Goal: Check status: Check status

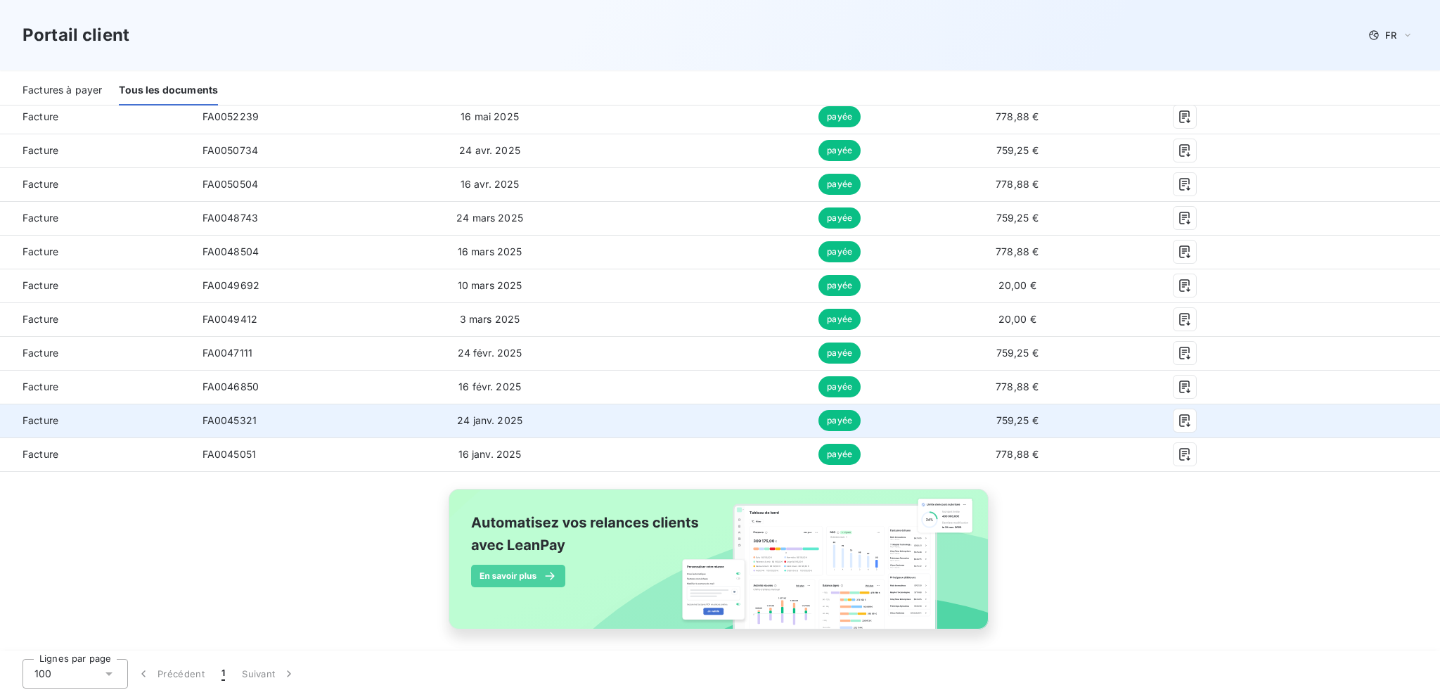
scroll to position [728, 0]
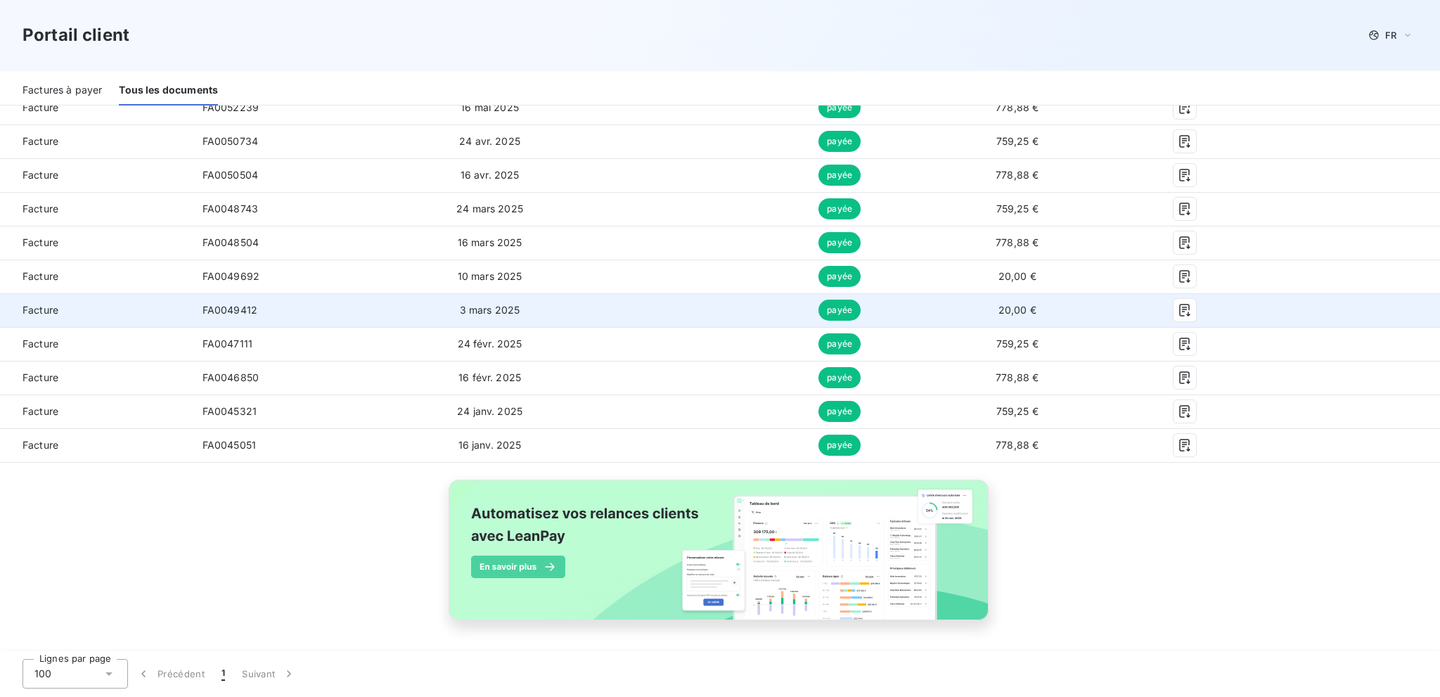
click at [1016, 309] on span "20,00 €" at bounding box center [1018, 310] width 38 height 12
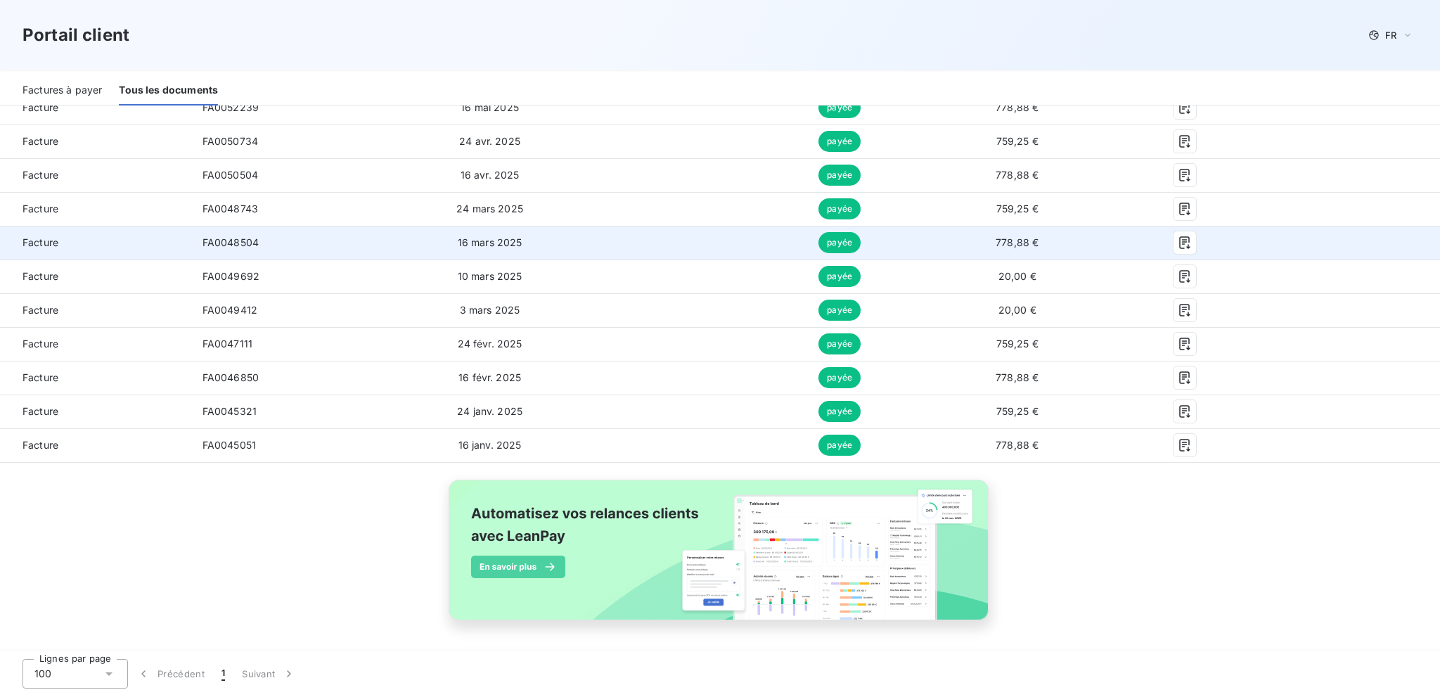
click at [568, 241] on td "16 mars 2025" at bounding box center [489, 243] width 187 height 34
click at [1179, 241] on icon "button" at bounding box center [1185, 243] width 14 height 14
click at [1007, 237] on span "778,88 €" at bounding box center [1017, 242] width 43 height 12
click at [1179, 241] on icon "button" at bounding box center [1184, 242] width 11 height 13
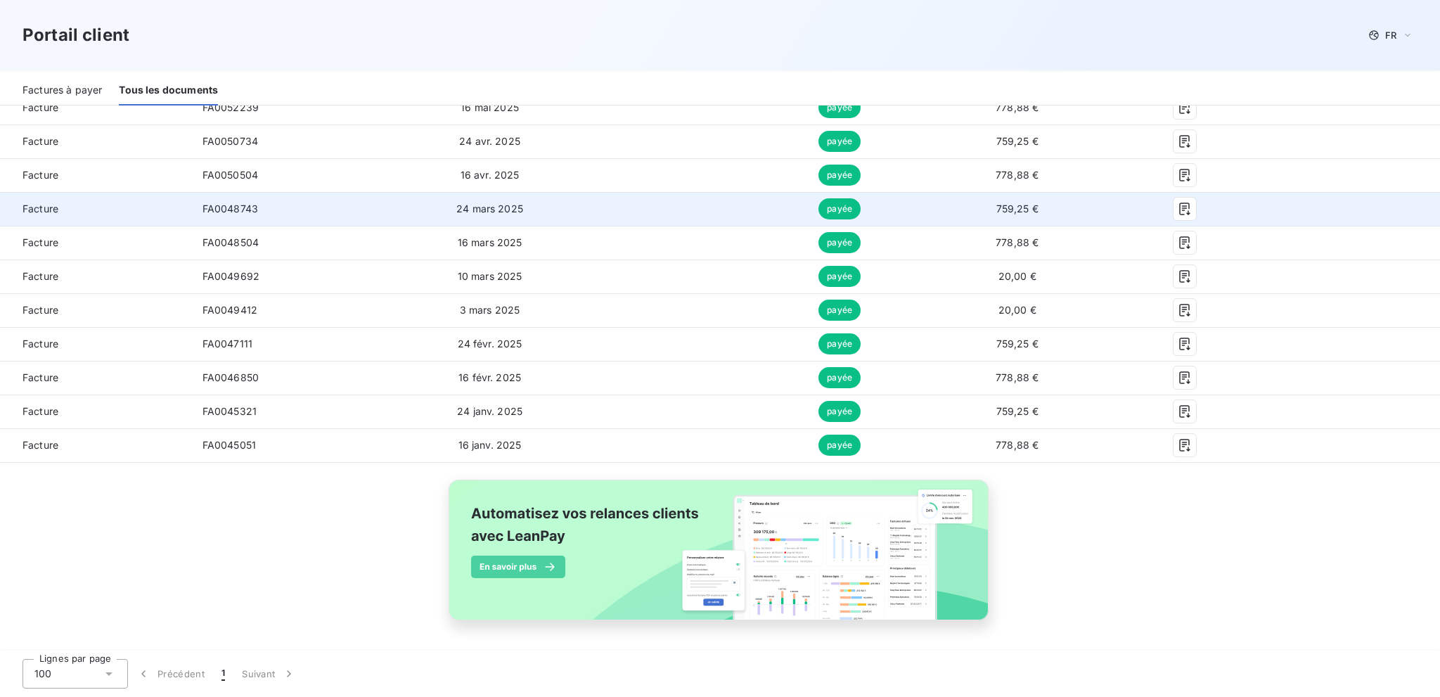
click at [1099, 213] on td "759,25 €" at bounding box center [1017, 209] width 187 height 34
click at [1178, 209] on icon "button" at bounding box center [1185, 209] width 14 height 14
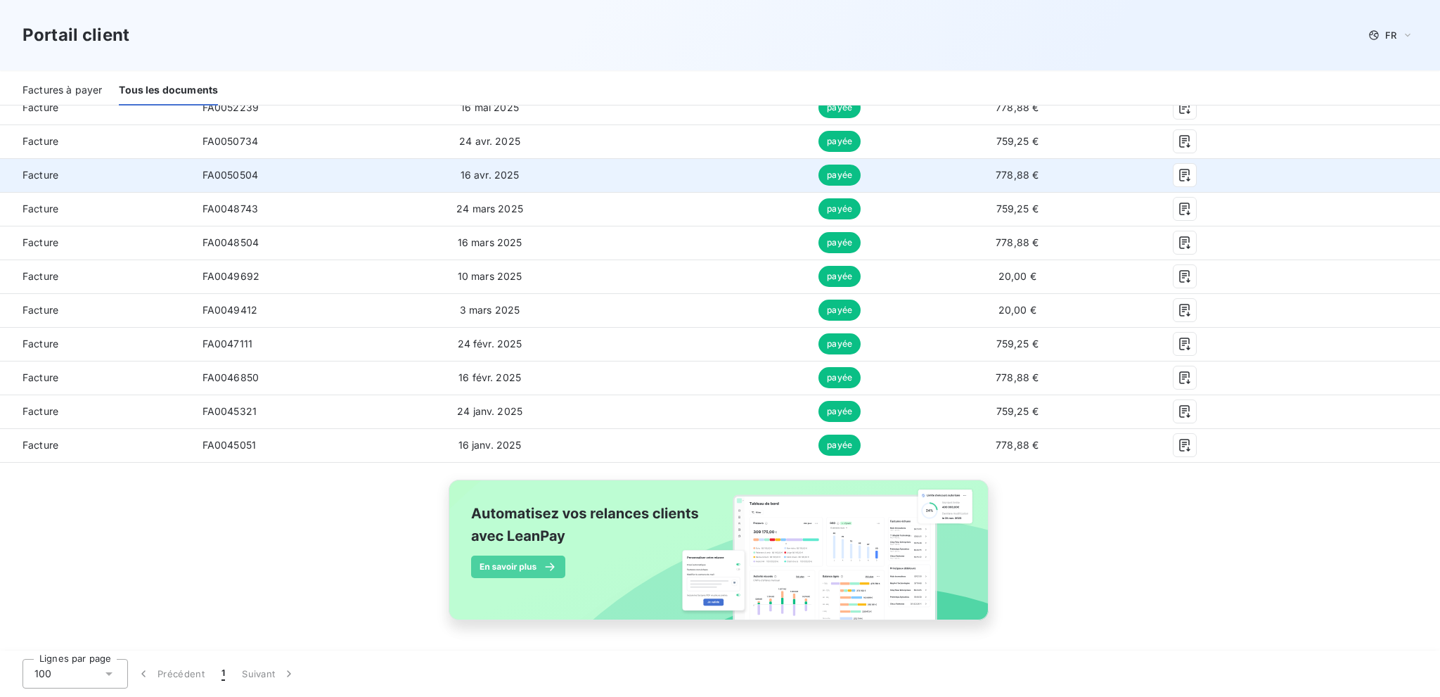
click at [1214, 171] on div at bounding box center [1184, 175] width 125 height 23
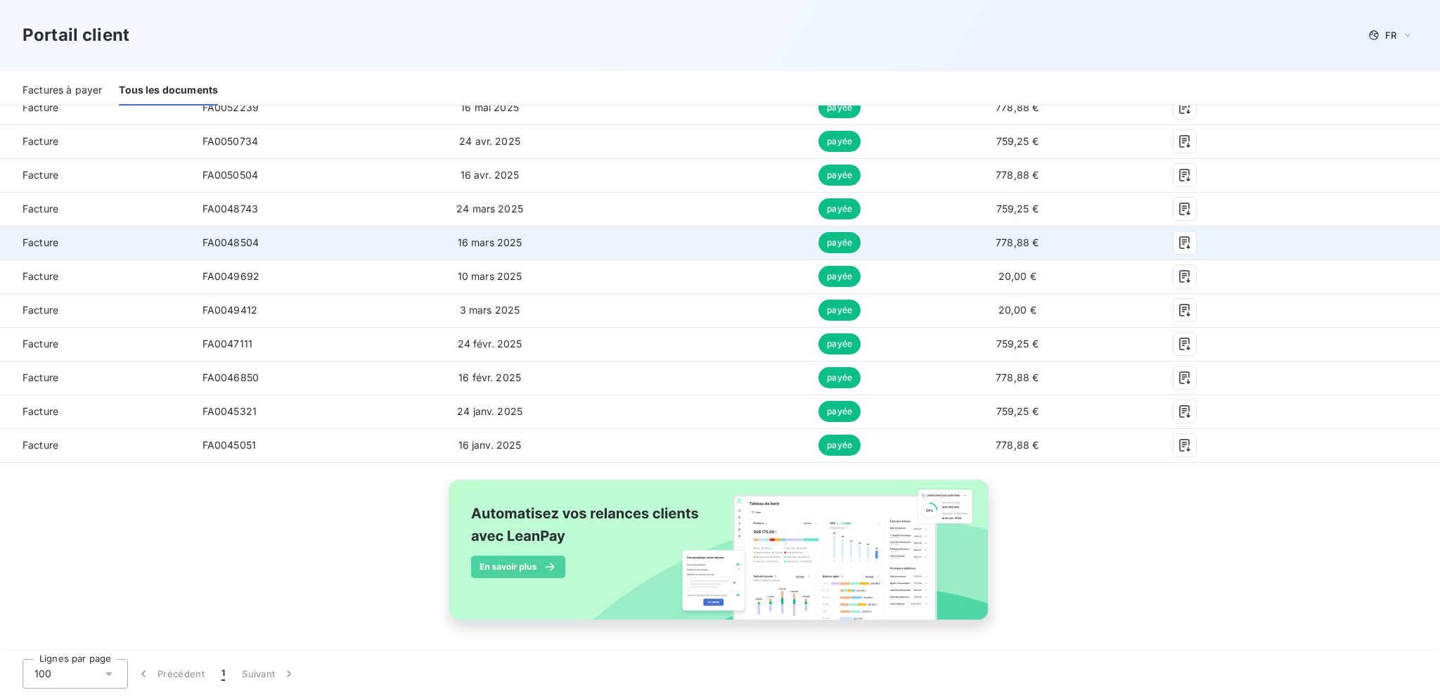
scroll to position [587, 0]
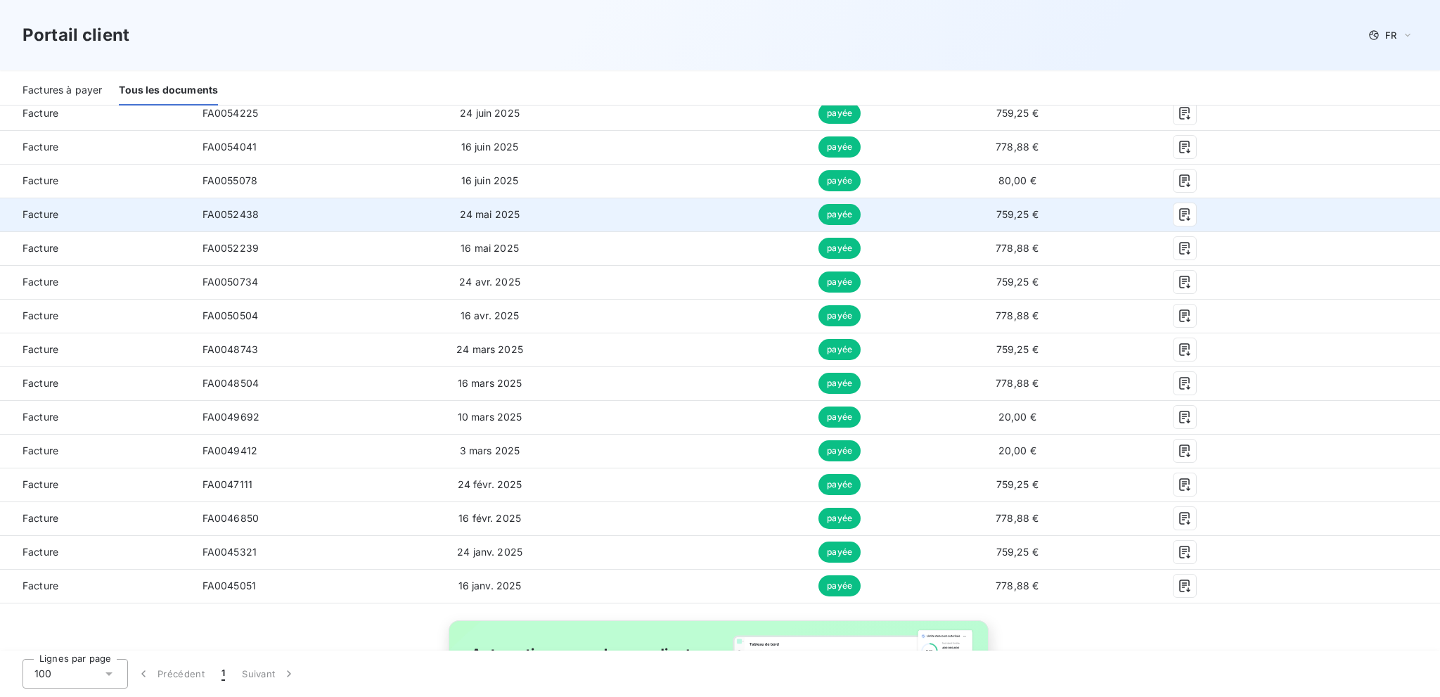
click at [548, 222] on td "24 mai 2025" at bounding box center [489, 215] width 187 height 34
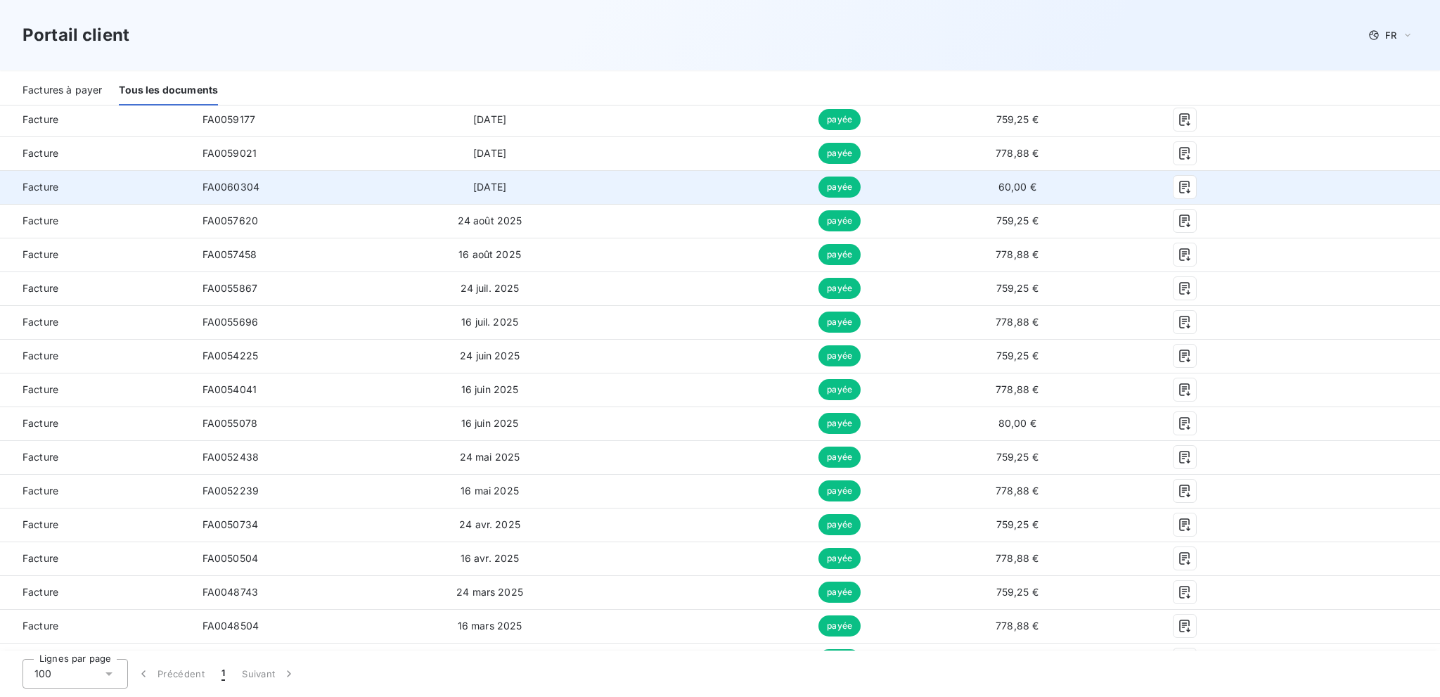
scroll to position [306, 0]
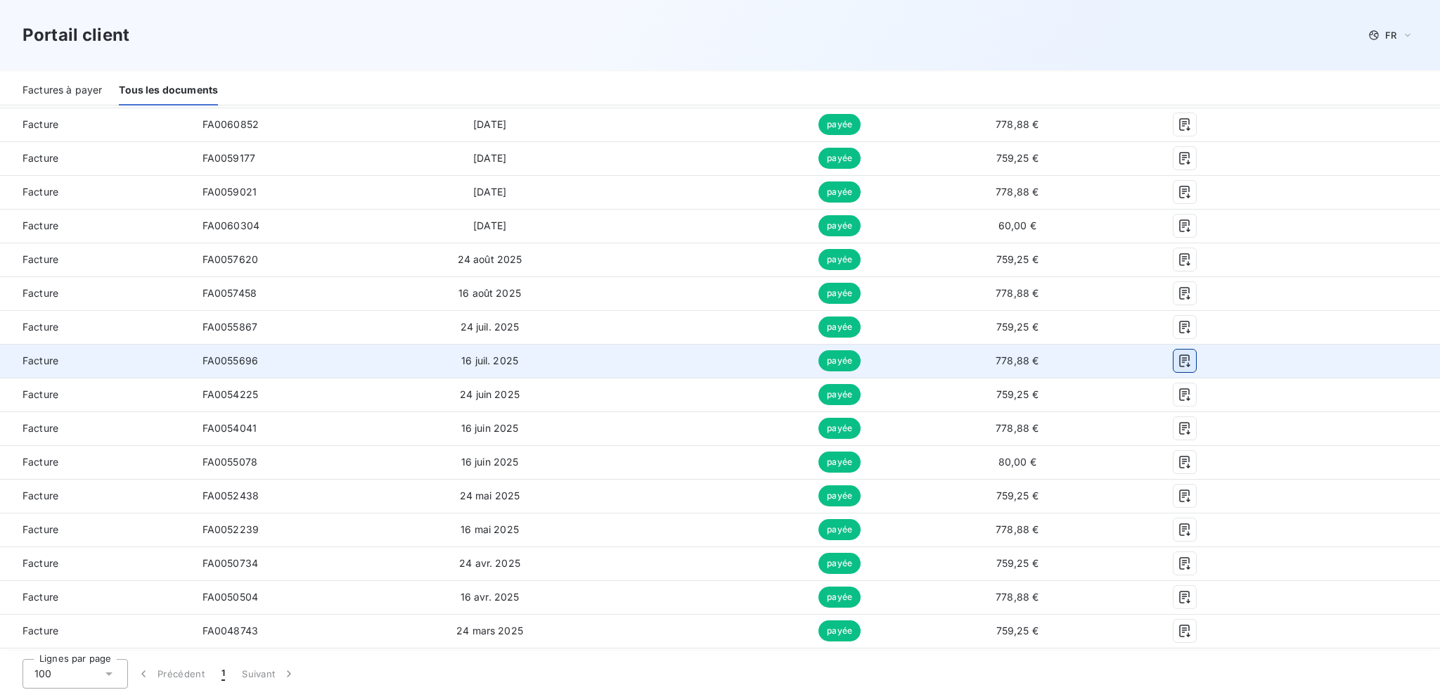
click at [1178, 356] on icon "button" at bounding box center [1185, 361] width 14 height 14
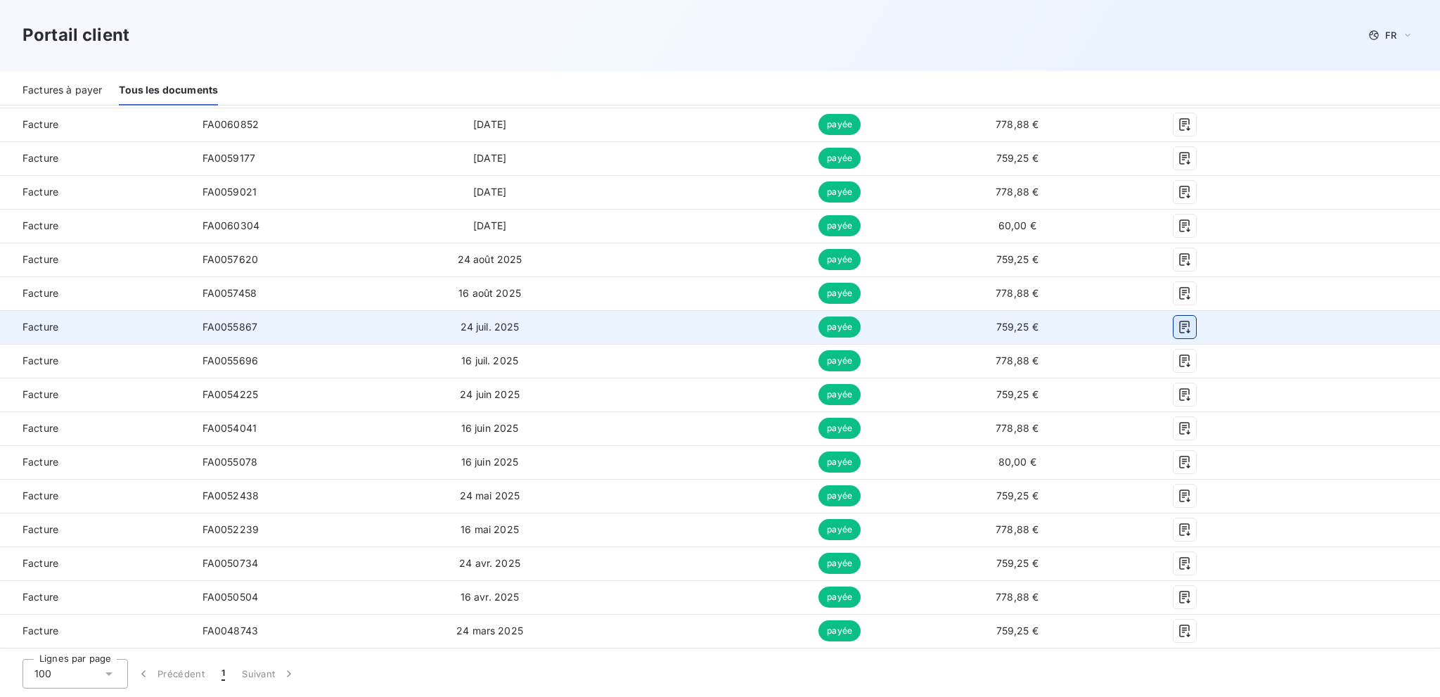
click at [1178, 322] on icon "button" at bounding box center [1185, 327] width 14 height 14
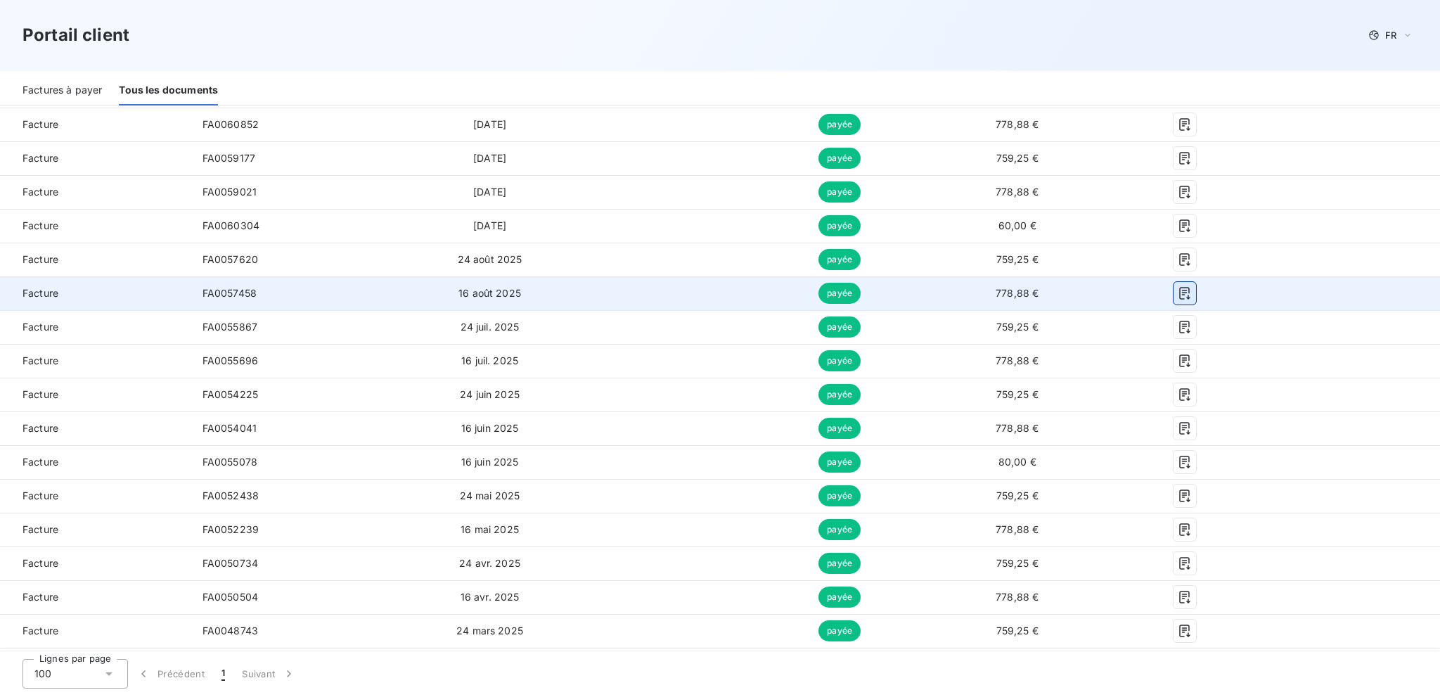
click at [1184, 293] on icon "button" at bounding box center [1185, 293] width 14 height 14
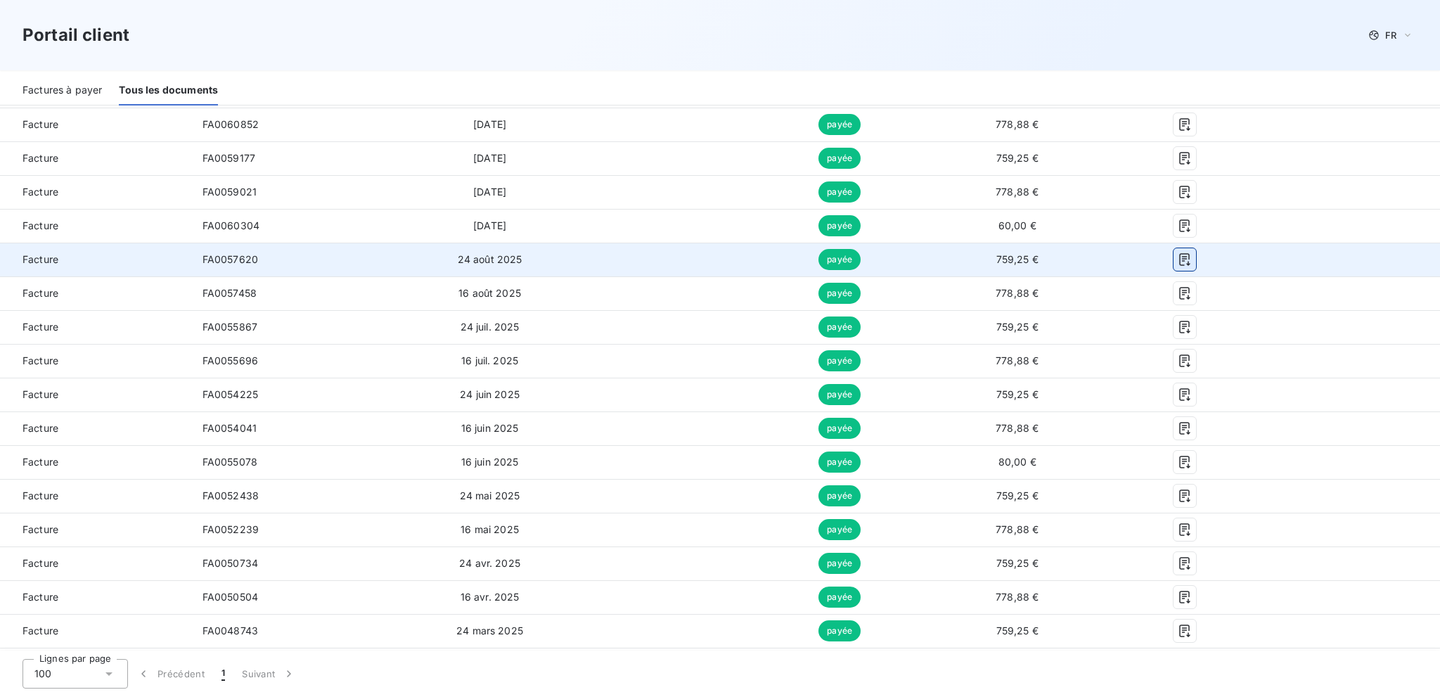
click at [1182, 260] on icon "button" at bounding box center [1185, 259] width 14 height 14
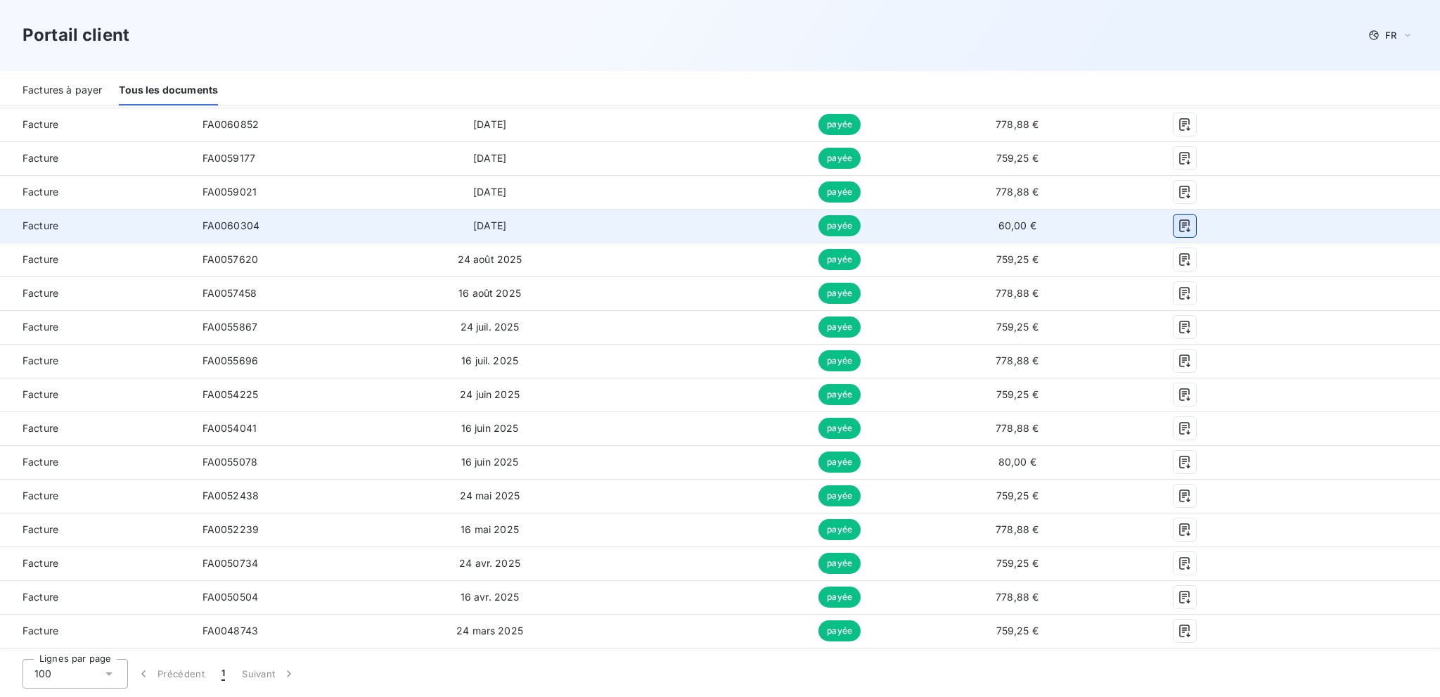
click at [1178, 225] on icon "button" at bounding box center [1185, 226] width 14 height 14
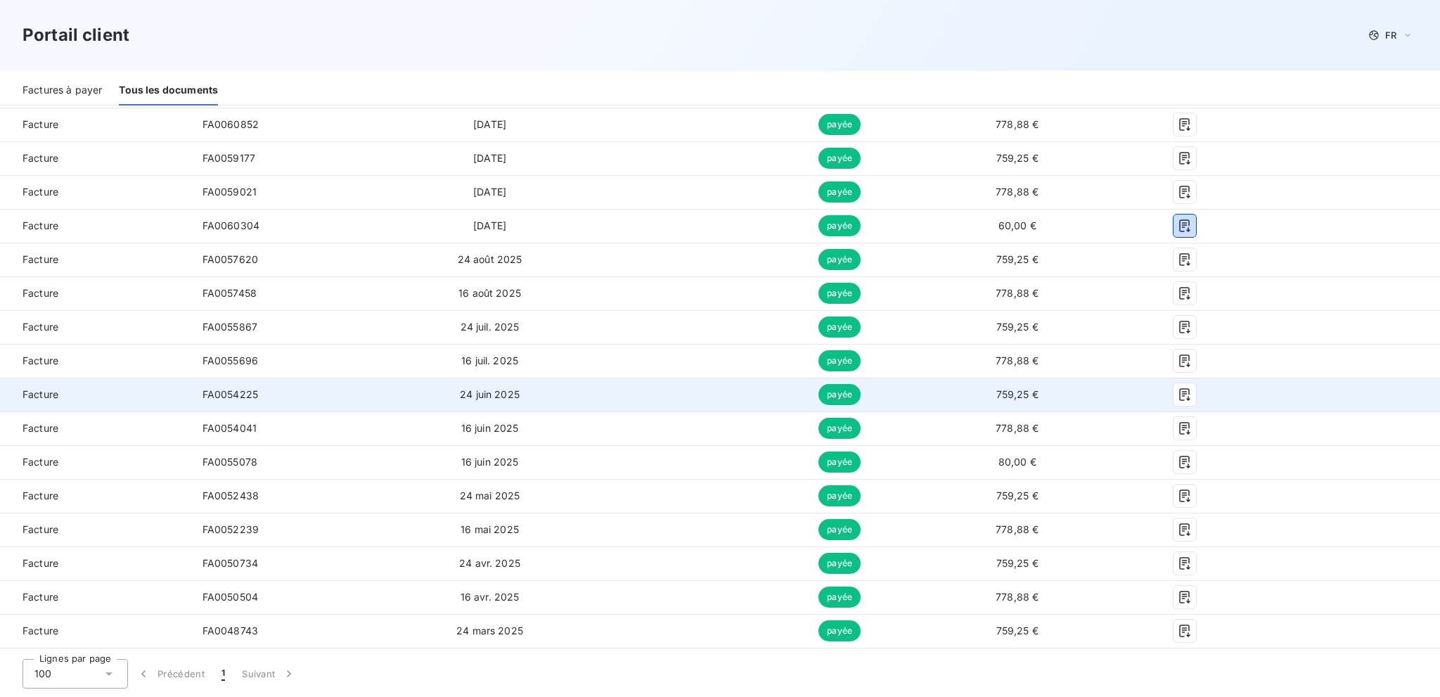
scroll to position [165, 0]
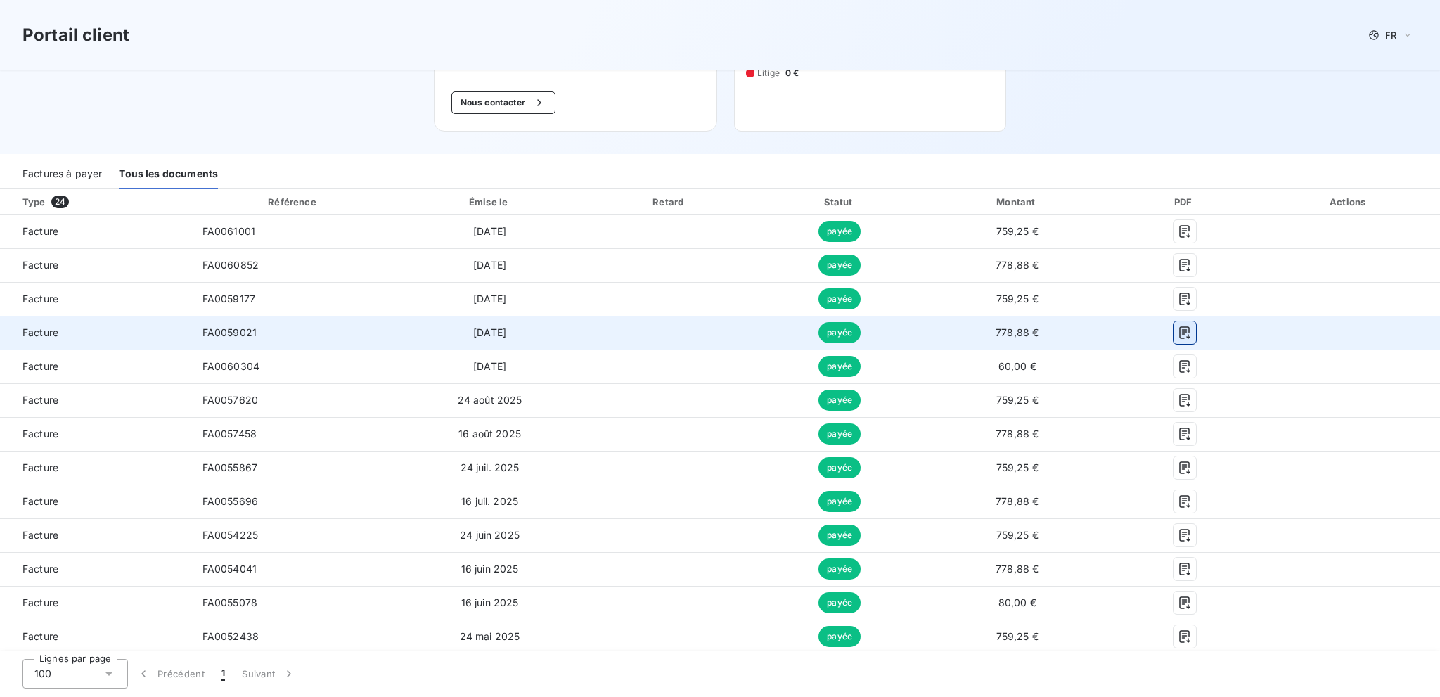
click at [1179, 331] on icon "button" at bounding box center [1184, 332] width 11 height 13
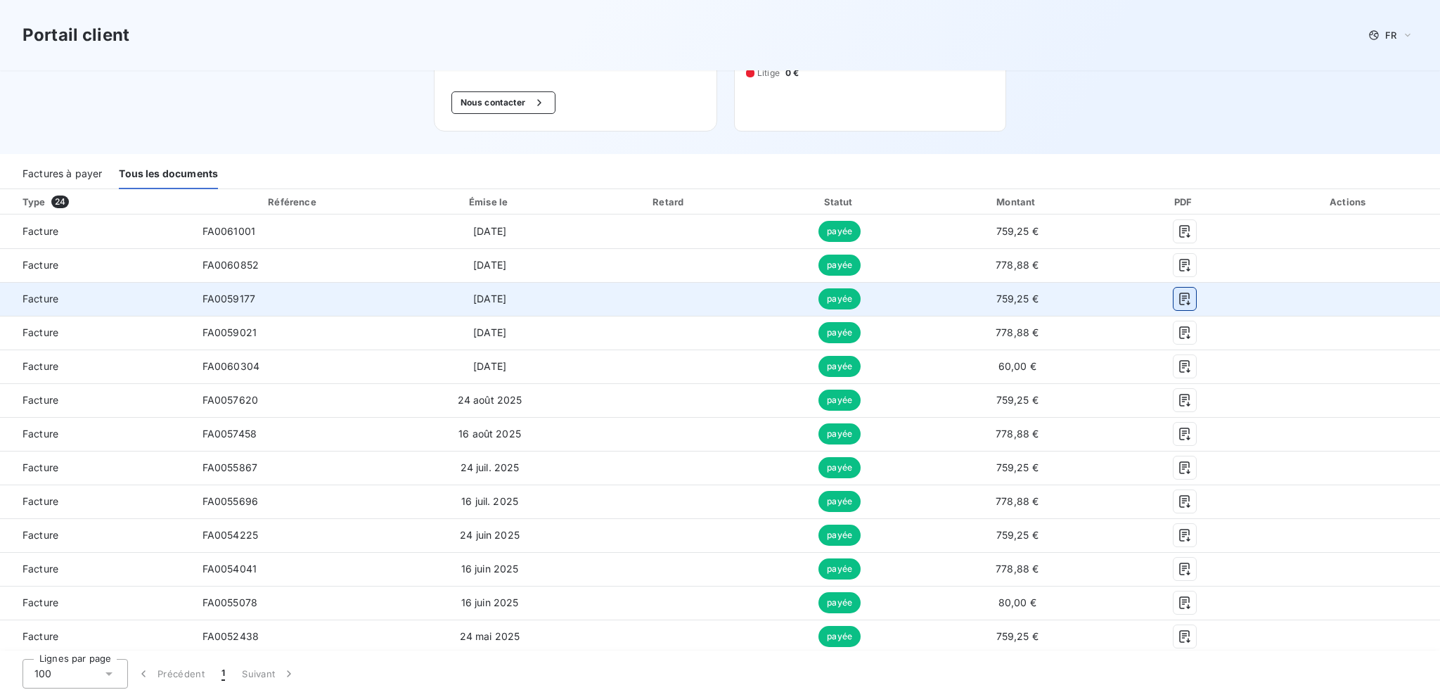
click at [1178, 295] on icon "button" at bounding box center [1185, 299] width 14 height 14
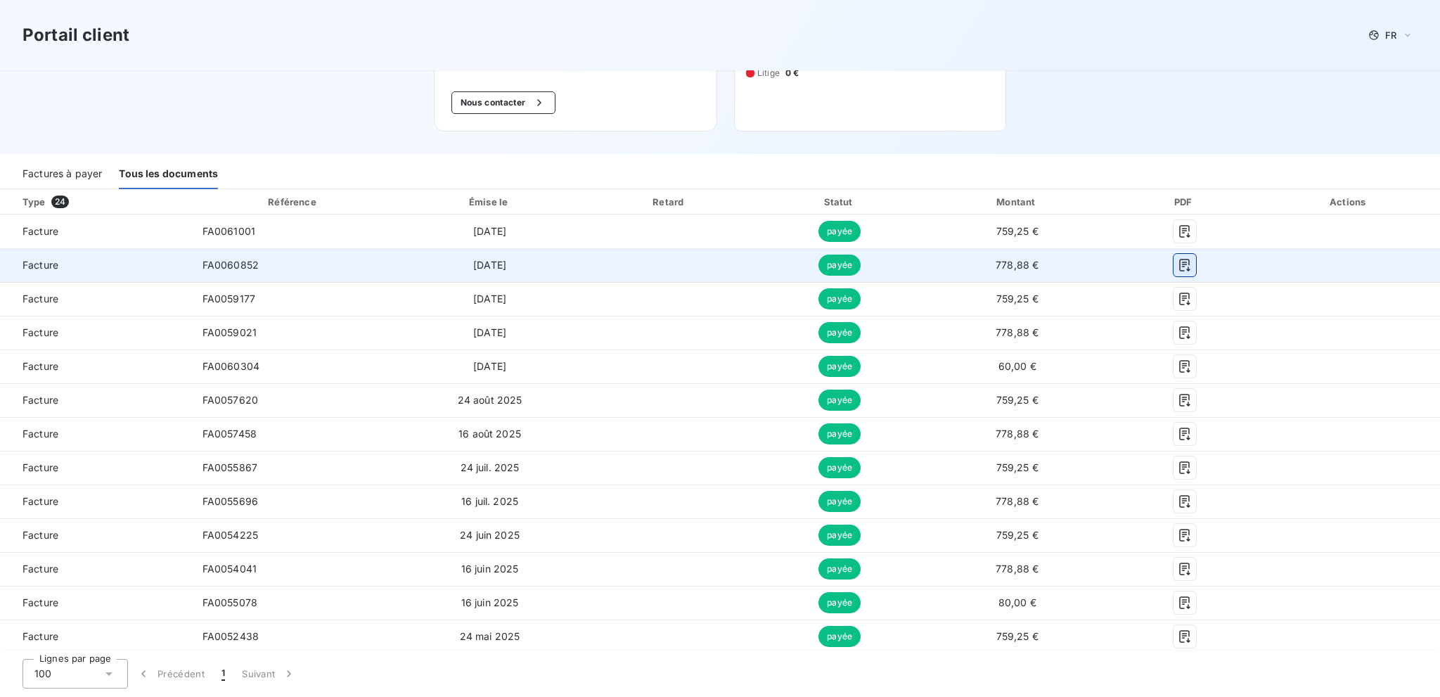
click at [1179, 263] on icon "button" at bounding box center [1185, 265] width 14 height 14
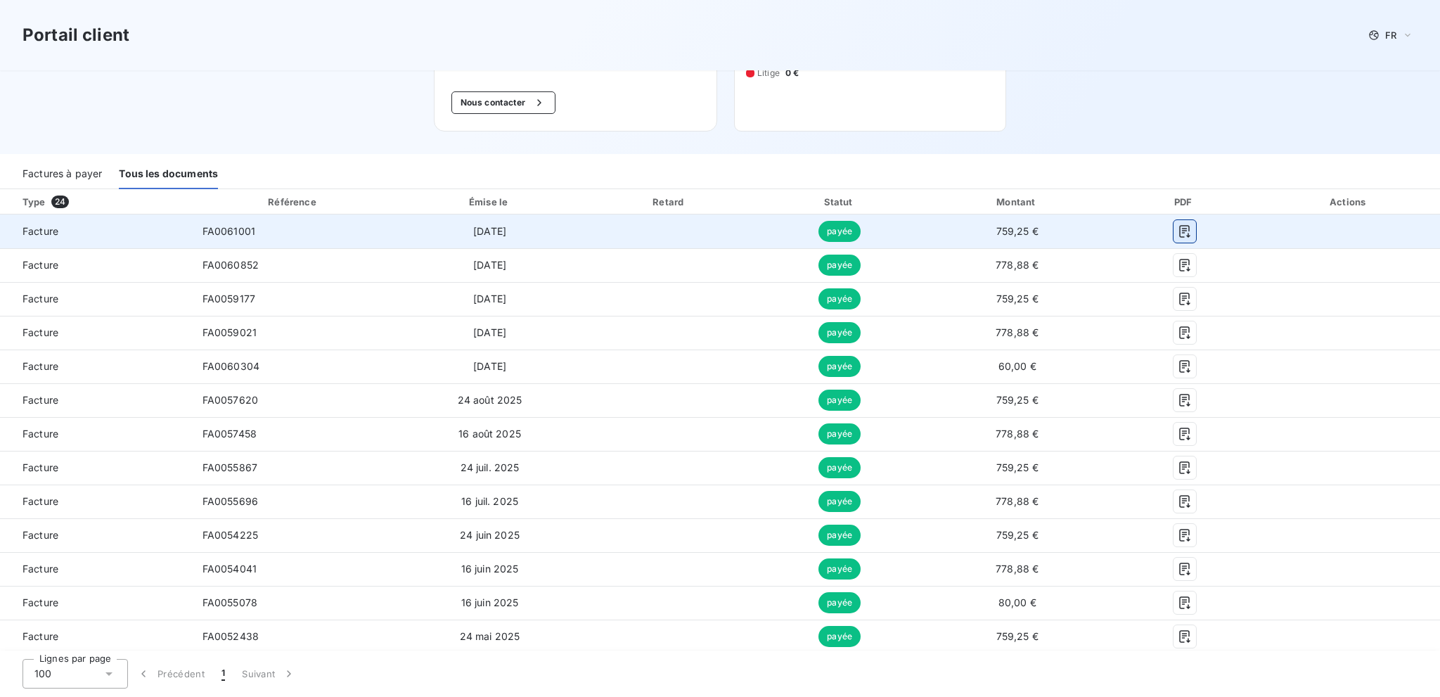
click at [1179, 226] on icon "button" at bounding box center [1184, 231] width 11 height 13
